Goal: Obtain resource: Download file/media

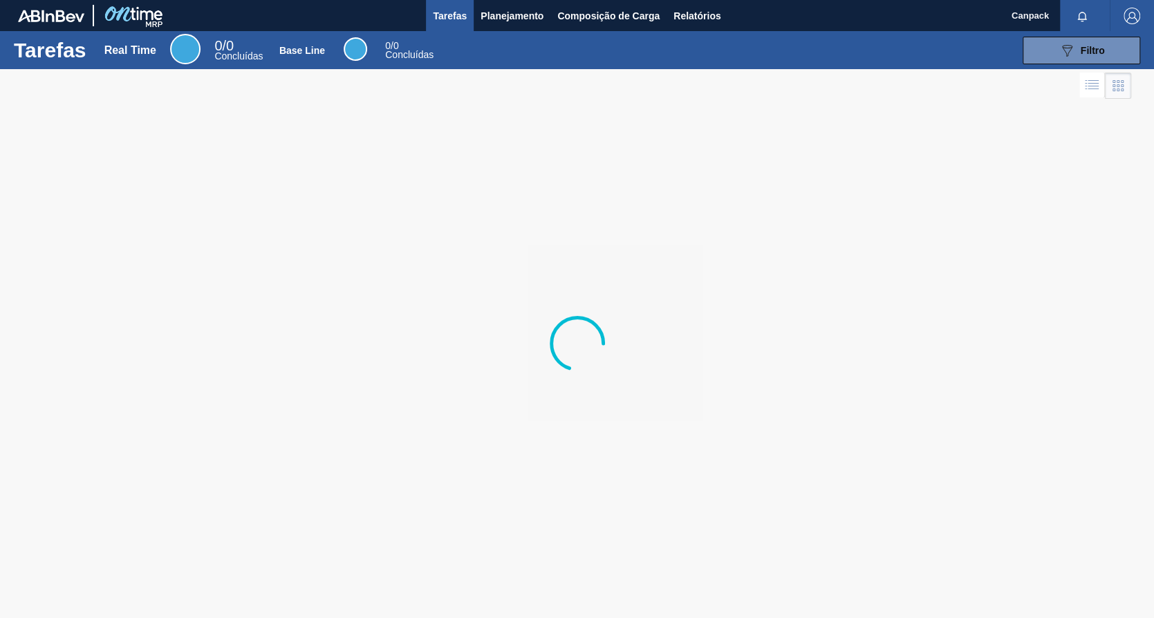
click at [1132, 394] on div at bounding box center [577, 343] width 1154 height 549
click at [711, 27] on button "Relatórios" at bounding box center [697, 15] width 61 height 31
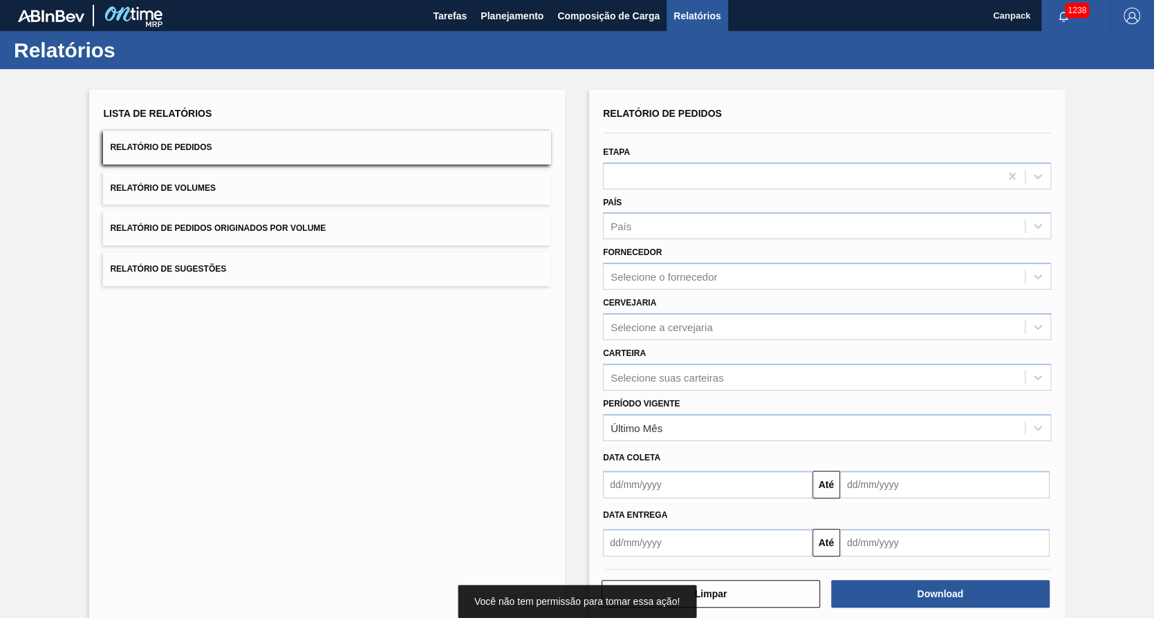
click at [693, 473] on input "text" at bounding box center [708, 485] width 210 height 28
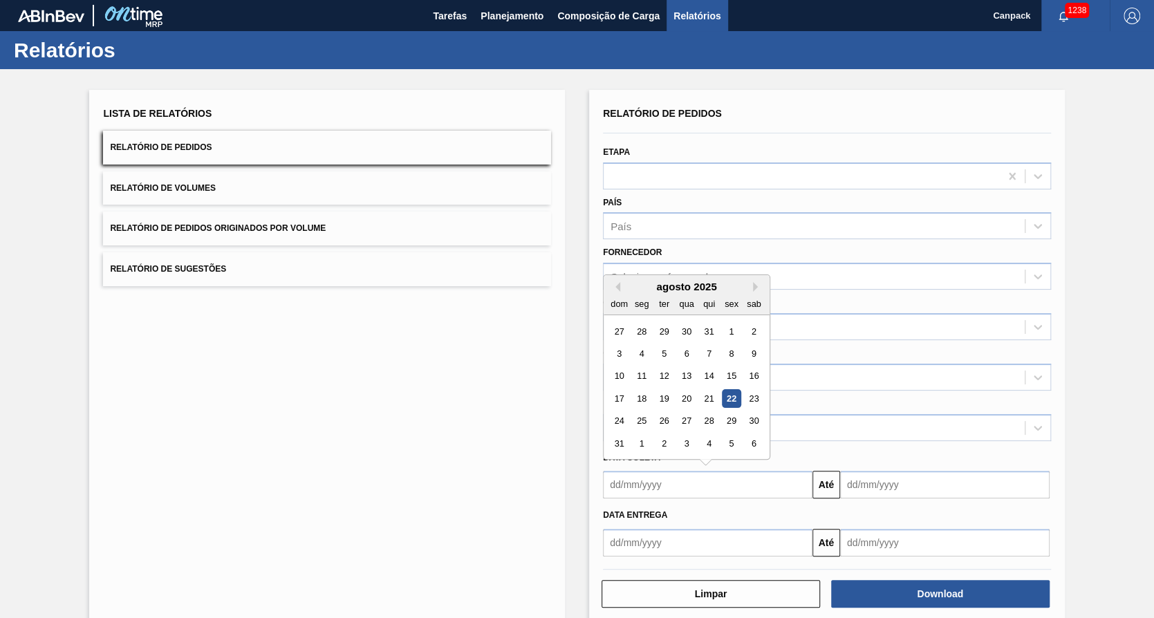
click at [732, 396] on div "22" at bounding box center [731, 398] width 19 height 19
type input "[DATE]"
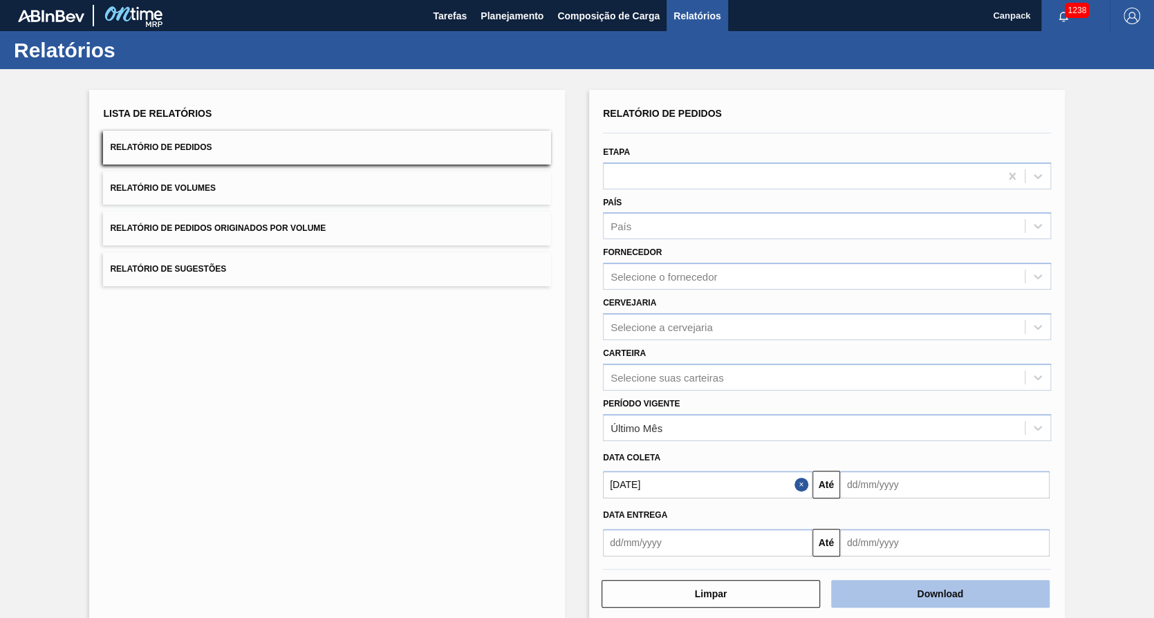
click at [913, 597] on button "Download" at bounding box center [940, 594] width 219 height 28
